Goal: Browse casually

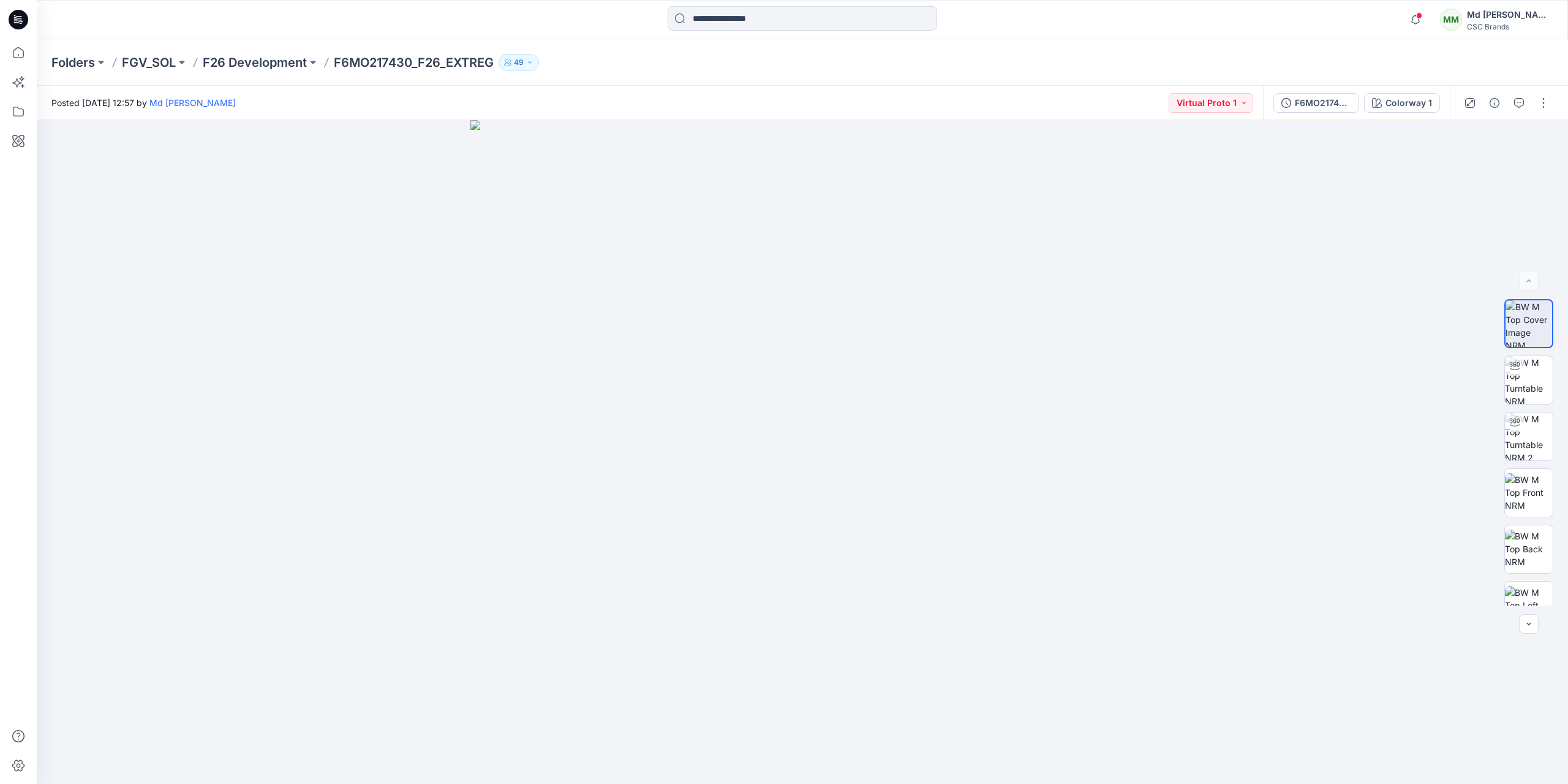
click at [16, 22] on icon at bounding box center [16, 22] width 5 height 1
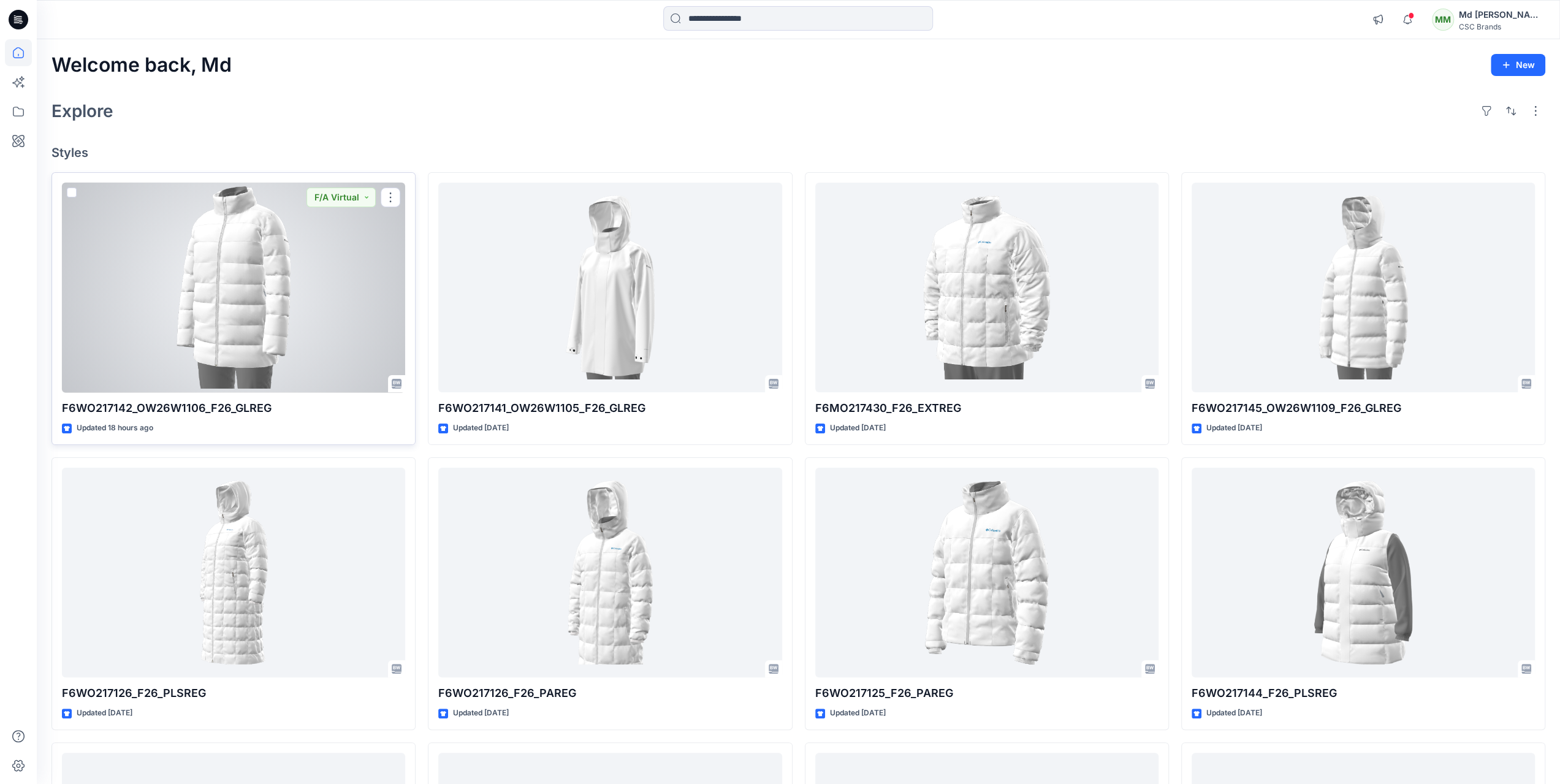
click at [253, 321] on div at bounding box center [234, 288] width 344 height 211
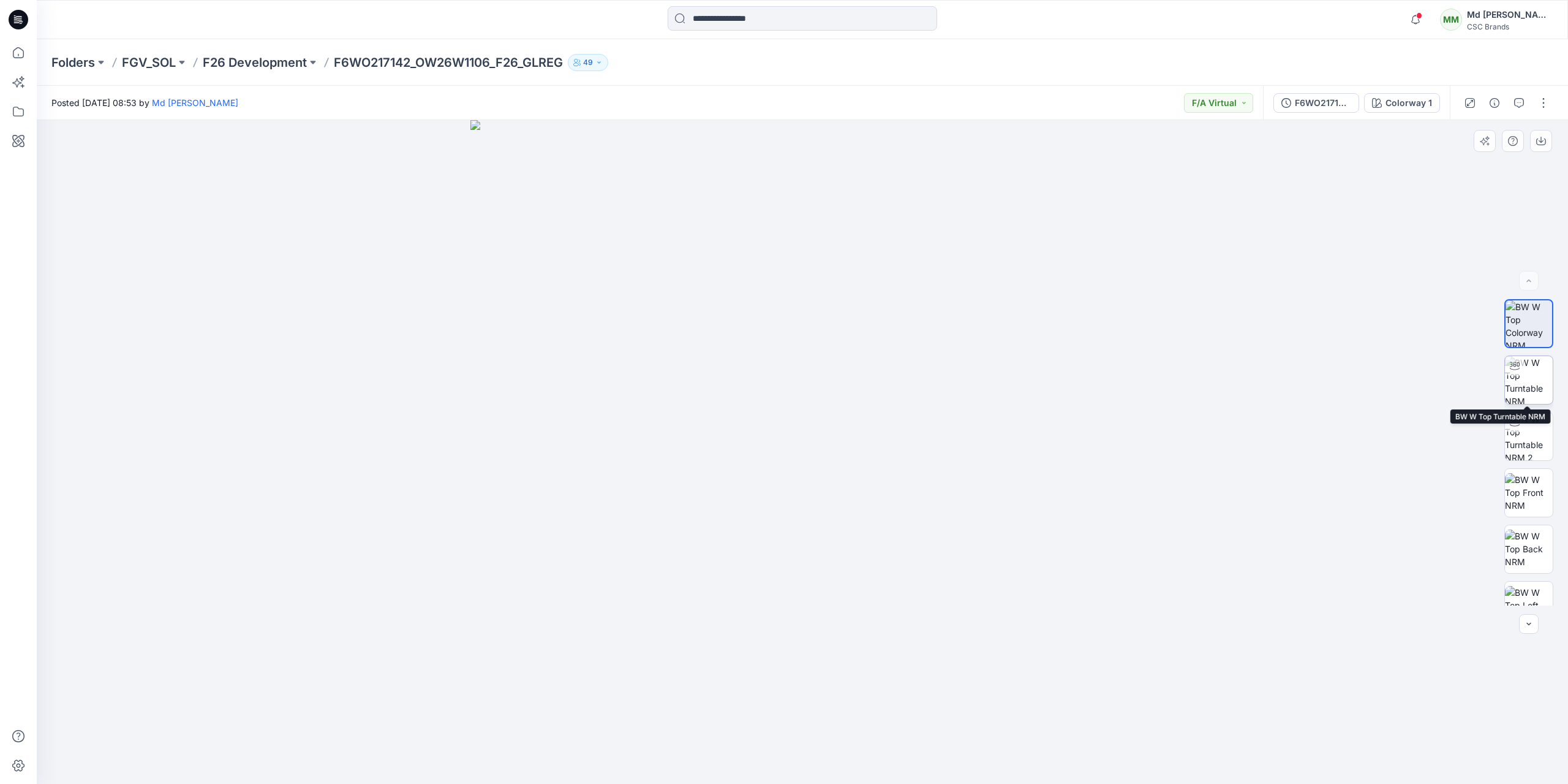
click at [1527, 387] on img at bounding box center [1529, 380] width 48 height 48
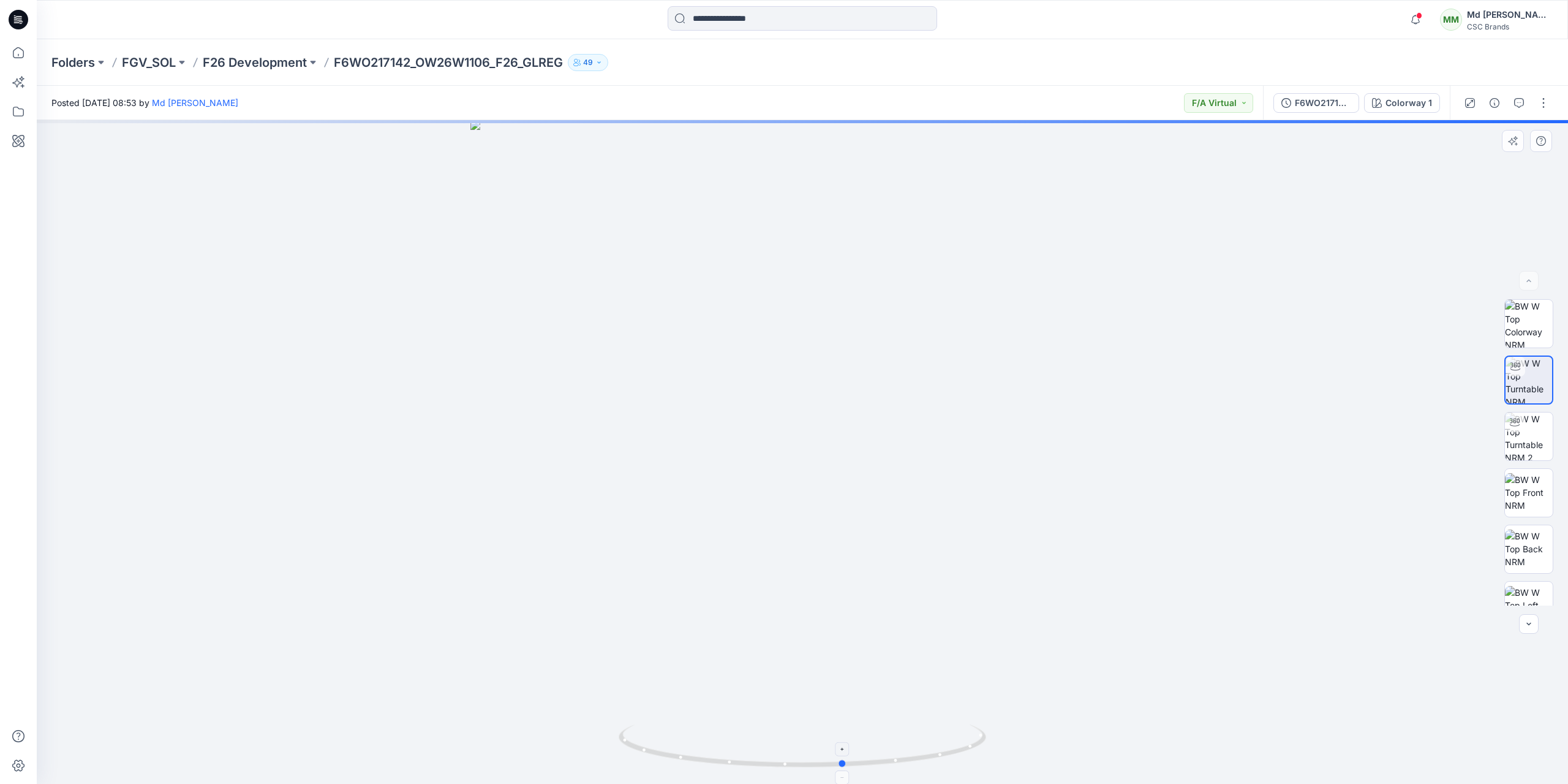
drag, startPoint x: 804, startPoint y: 769, endPoint x: 846, endPoint y: 767, distance: 42.0
click at [846, 767] on icon at bounding box center [804, 747] width 371 height 46
drag, startPoint x: 845, startPoint y: 765, endPoint x: 986, endPoint y: 716, distance: 149.3
click at [986, 716] on div at bounding box center [802, 452] width 1531 height 664
drag, startPoint x: 981, startPoint y: 741, endPoint x: 504, endPoint y: 779, distance: 478.5
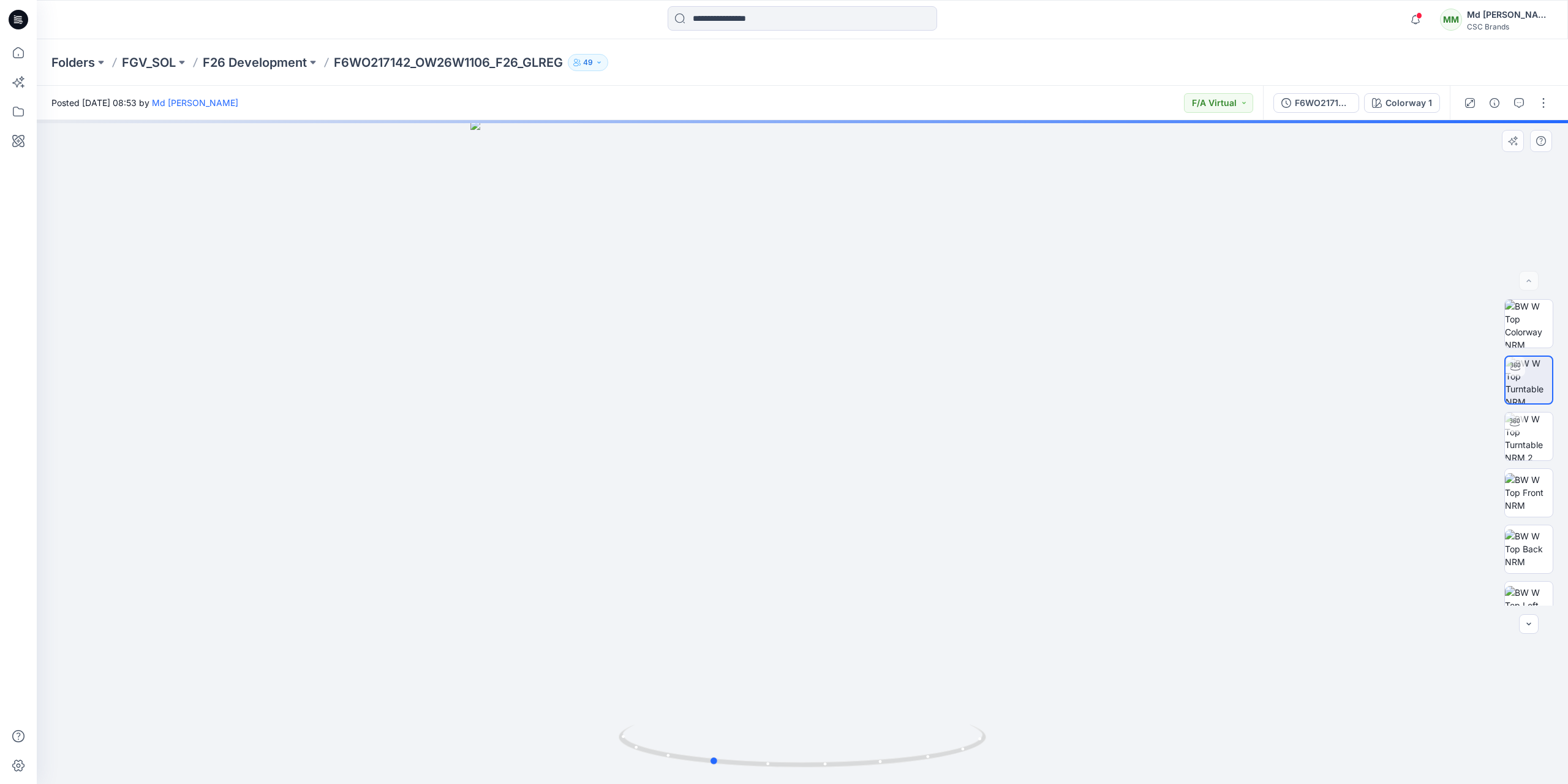
click at [703, 753] on icon at bounding box center [804, 747] width 371 height 46
click at [1520, 441] on img at bounding box center [1529, 436] width 48 height 48
click at [1541, 490] on img at bounding box center [1529, 493] width 48 height 38
